Goal: Task Accomplishment & Management: Complete application form

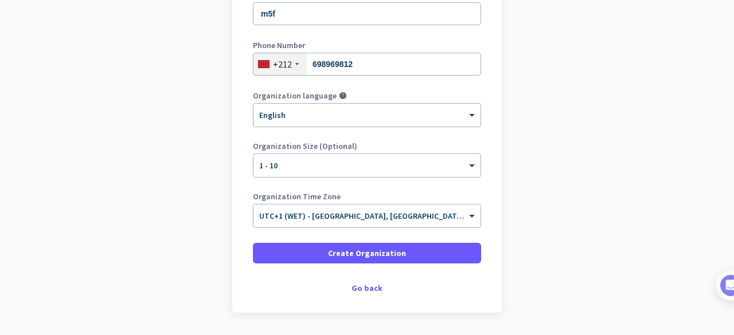
scroll to position [191, 0]
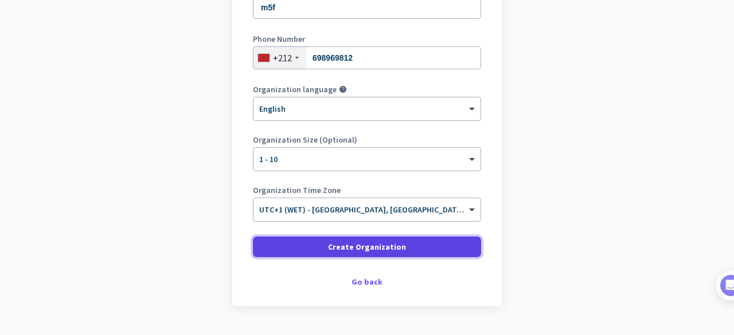
click at [343, 249] on span "Create Organization" at bounding box center [367, 246] width 78 height 11
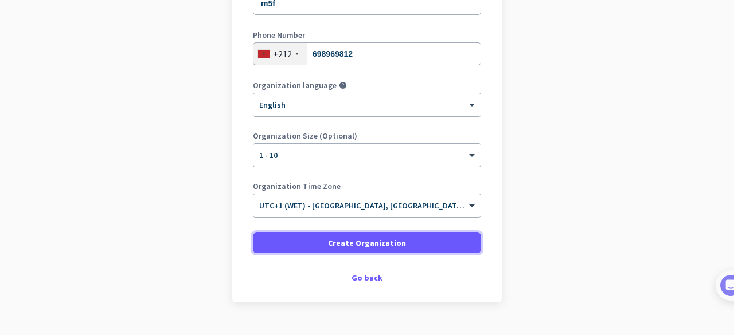
scroll to position [219, 0]
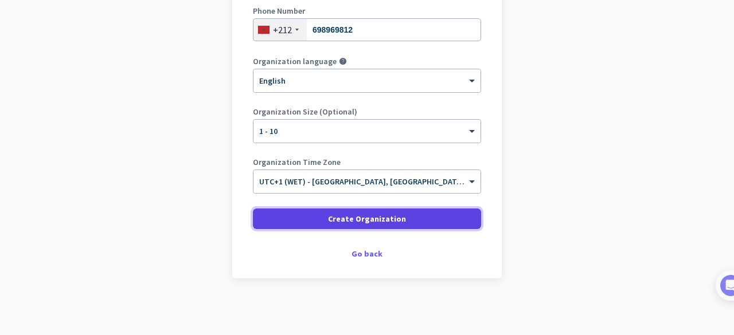
click at [341, 213] on span "Create Organization" at bounding box center [367, 218] width 78 height 11
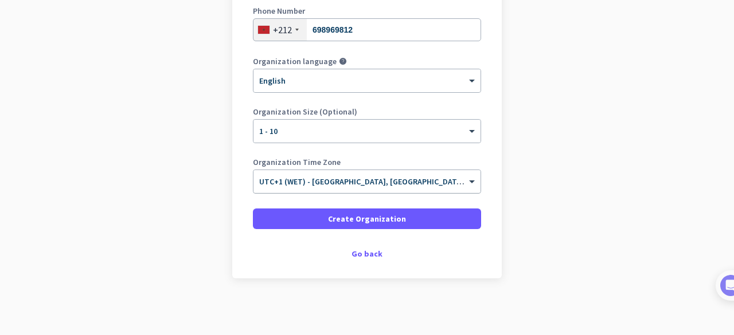
click at [402, 175] on input "text" at bounding box center [355, 178] width 193 height 9
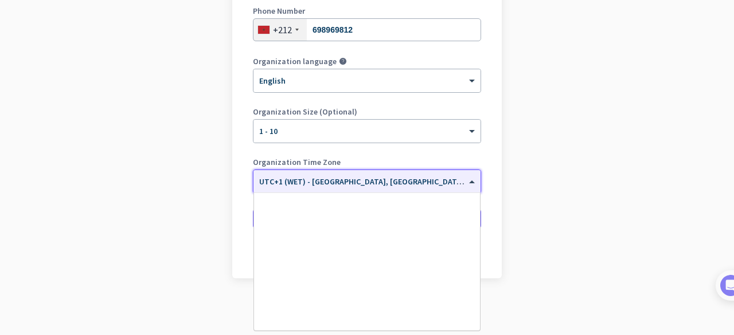
scroll to position [2460, 0]
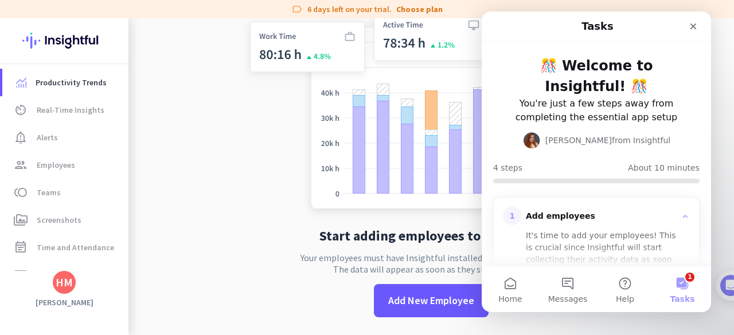
scroll to position [210, 0]
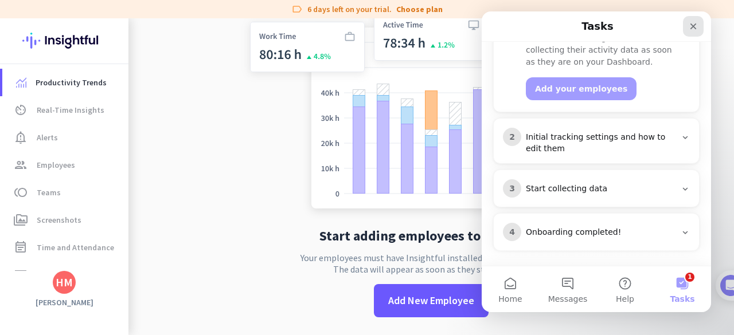
click at [686, 24] on div "Close" at bounding box center [693, 26] width 21 height 21
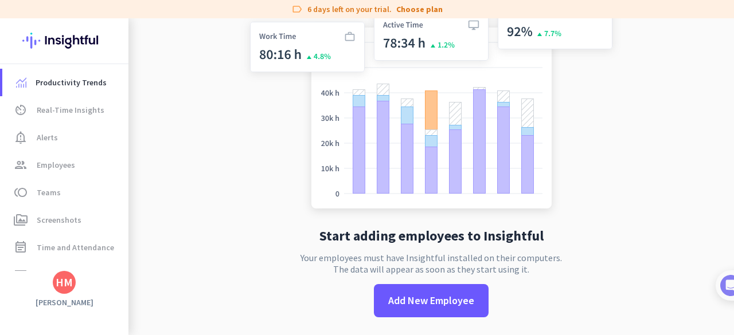
scroll to position [0, 0]
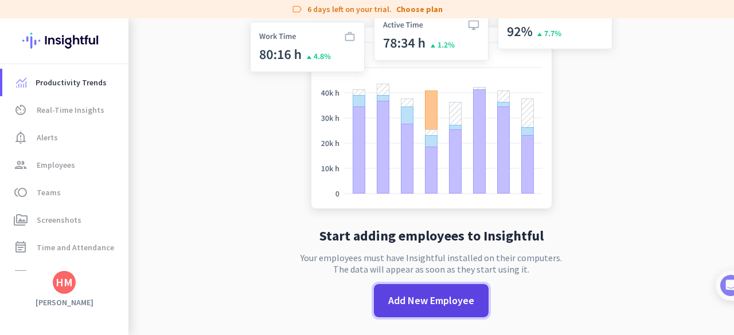
click at [417, 299] on span "Add New Employee" at bounding box center [431, 301] width 86 height 15
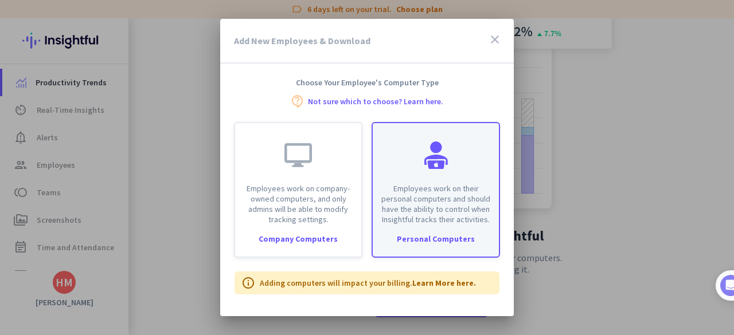
click at [449, 200] on p "Employees work on their personal computers and should have the ability to contr…" at bounding box center [436, 203] width 112 height 41
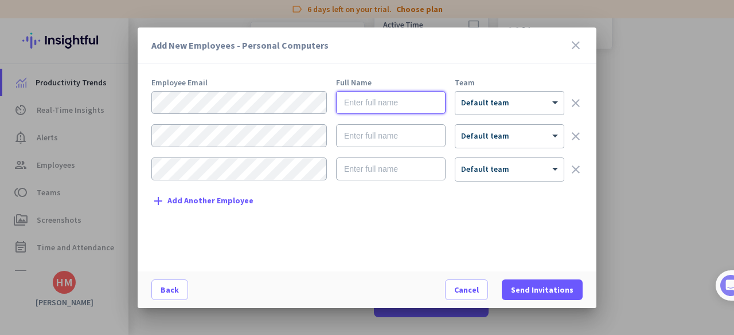
click at [392, 103] on input "text" at bounding box center [391, 102] width 110 height 23
click at [393, 104] on input "text" at bounding box center [391, 102] width 110 height 23
type input "[PERSON_NAME]"
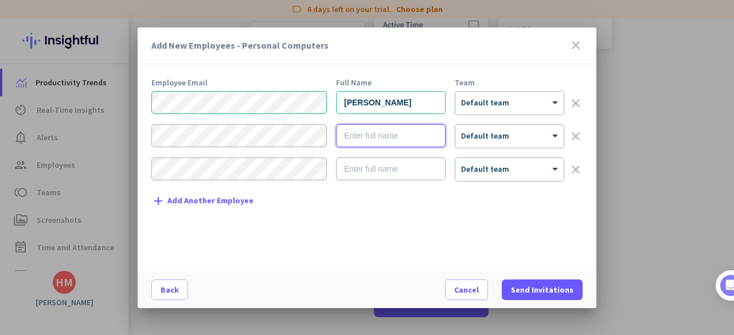
click at [370, 139] on input "text" at bounding box center [391, 135] width 110 height 23
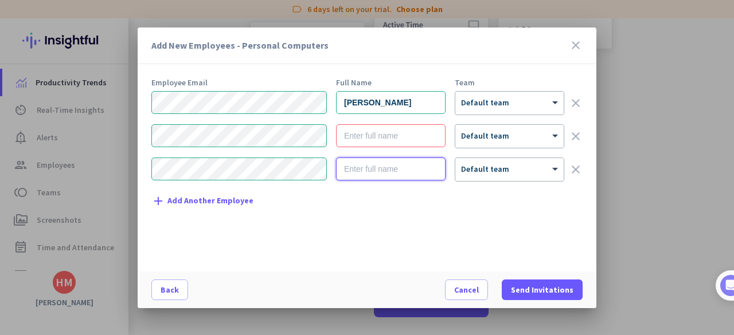
click at [384, 163] on input "text" at bounding box center [391, 169] width 110 height 23
drag, startPoint x: 404, startPoint y: 107, endPoint x: 340, endPoint y: 107, distance: 64.2
click at [340, 107] on input "[PERSON_NAME]" at bounding box center [391, 102] width 110 height 23
click at [387, 129] on input "text" at bounding box center [391, 135] width 110 height 23
paste input "[PERSON_NAME]"
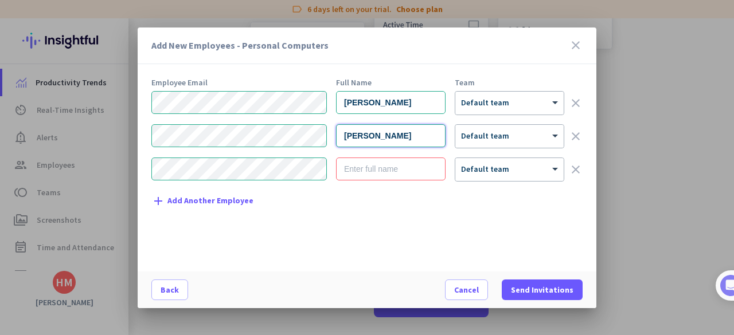
type input "[PERSON_NAME]"
click at [413, 174] on input "text" at bounding box center [391, 169] width 110 height 23
paste input "[PERSON_NAME]"
type input "[PERSON_NAME]"
click at [525, 165] on div at bounding box center [509, 166] width 108 height 10
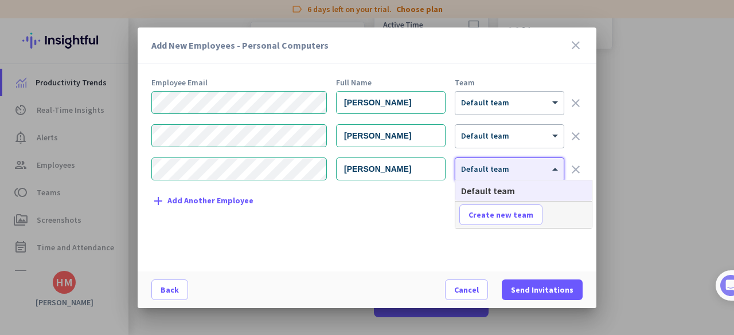
click at [521, 236] on div "Employee Email Full Name Team [PERSON_NAME] × Default team clear [PERSON_NAME] …" at bounding box center [371, 170] width 440 height 182
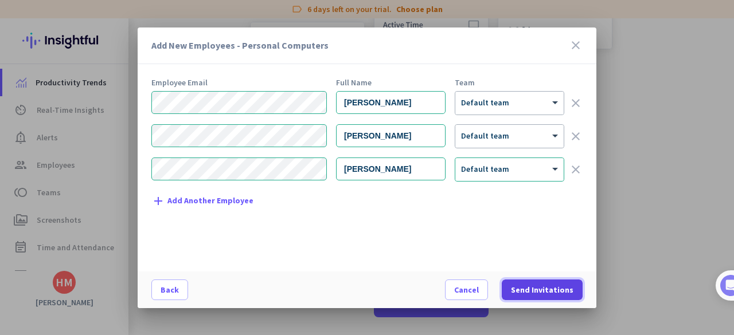
click at [536, 284] on span "Send Invitations" at bounding box center [542, 289] width 62 height 11
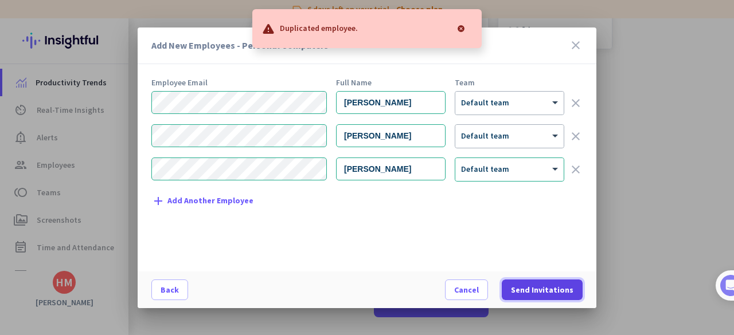
click at [550, 290] on span "Send Invitations" at bounding box center [542, 289] width 62 height 11
click at [579, 44] on icon "close" at bounding box center [576, 45] width 14 height 14
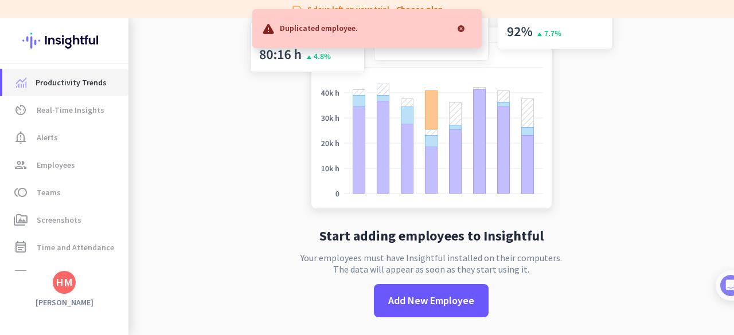
click at [61, 92] on link "Productivity Trends" at bounding box center [65, 83] width 126 height 28
click at [461, 26] on div at bounding box center [460, 28] width 23 height 23
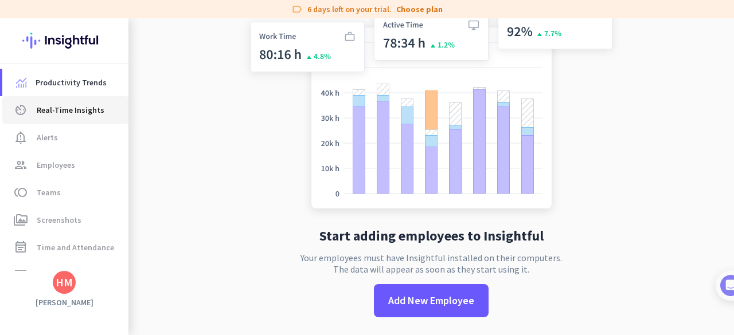
click at [79, 105] on span "Real-Time Insights" at bounding box center [71, 110] width 68 height 14
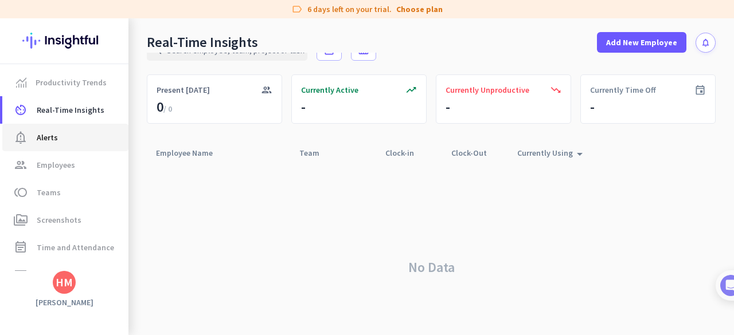
click at [84, 143] on span "notification_important Alerts" at bounding box center [65, 138] width 108 height 14
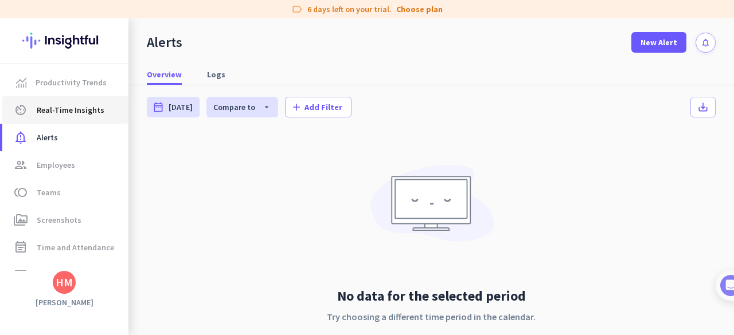
click at [90, 114] on span "Real-Time Insights" at bounding box center [71, 110] width 68 height 14
